Goal: Transaction & Acquisition: Purchase product/service

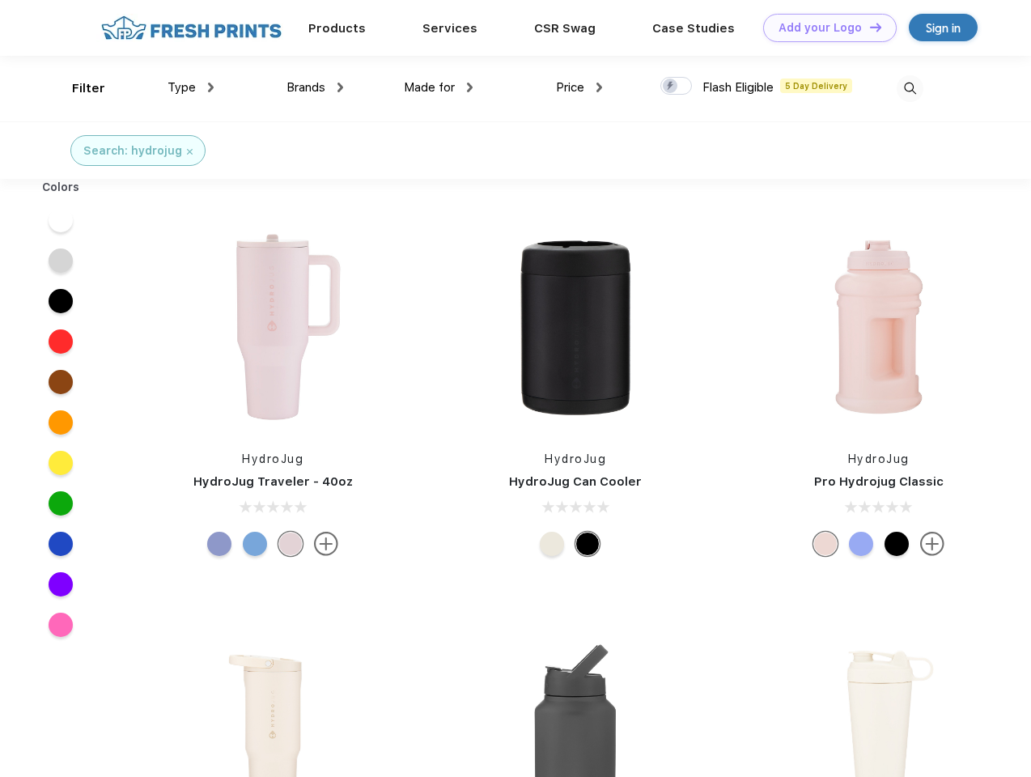
click at [824, 28] on link "Add your Logo Design Tool" at bounding box center [830, 28] width 134 height 28
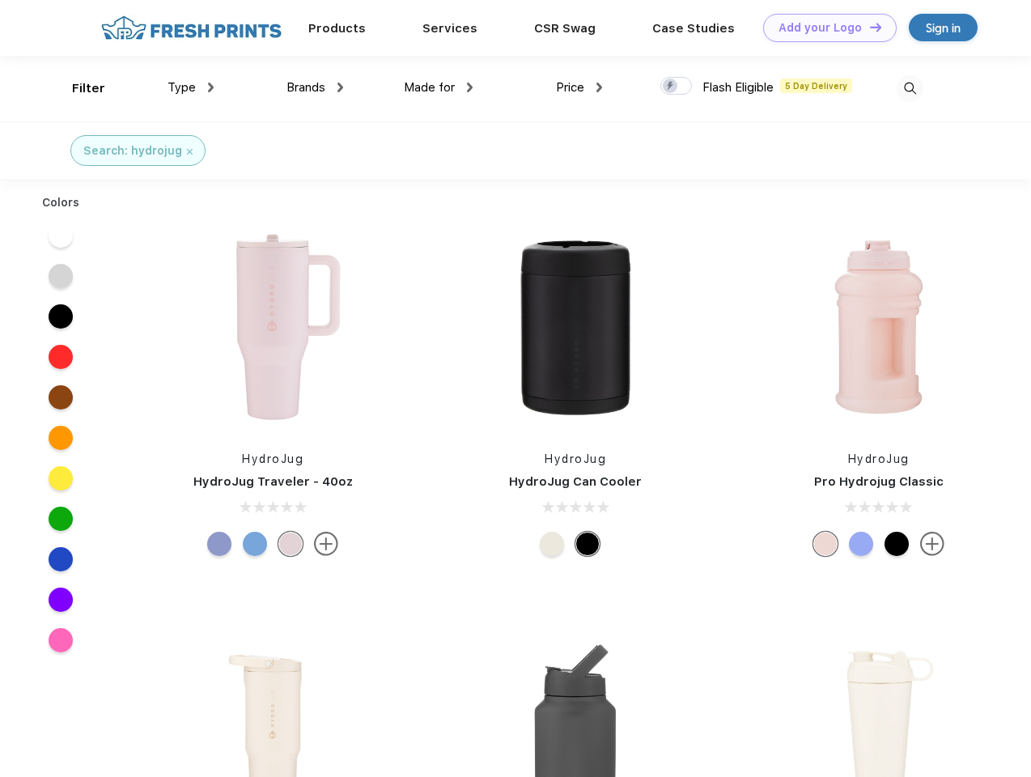
click at [0, 0] on div "Design Tool" at bounding box center [0, 0] width 0 height 0
click at [869, 27] on link "Add your Logo Design Tool" at bounding box center [830, 28] width 134 height 28
click at [78, 88] on div "Filter" at bounding box center [88, 88] width 33 height 19
click at [191, 87] on span "Type" at bounding box center [182, 87] width 28 height 15
click at [315, 87] on span "Brands" at bounding box center [306, 87] width 39 height 15
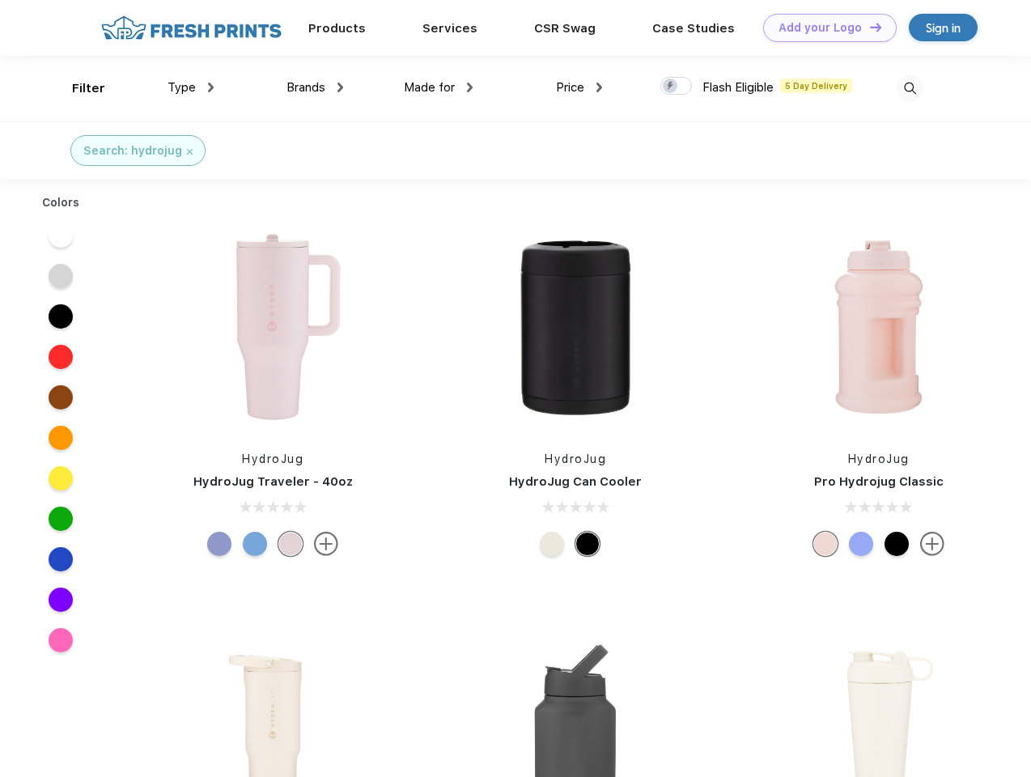
click at [439, 87] on span "Made for" at bounding box center [429, 87] width 51 height 15
click at [580, 87] on span "Price" at bounding box center [570, 87] width 28 height 15
click at [677, 87] on div at bounding box center [677, 86] width 32 height 18
click at [671, 87] on input "checkbox" at bounding box center [666, 81] width 11 height 11
click at [910, 88] on img at bounding box center [910, 88] width 27 height 27
